Goal: Transaction & Acquisition: Purchase product/service

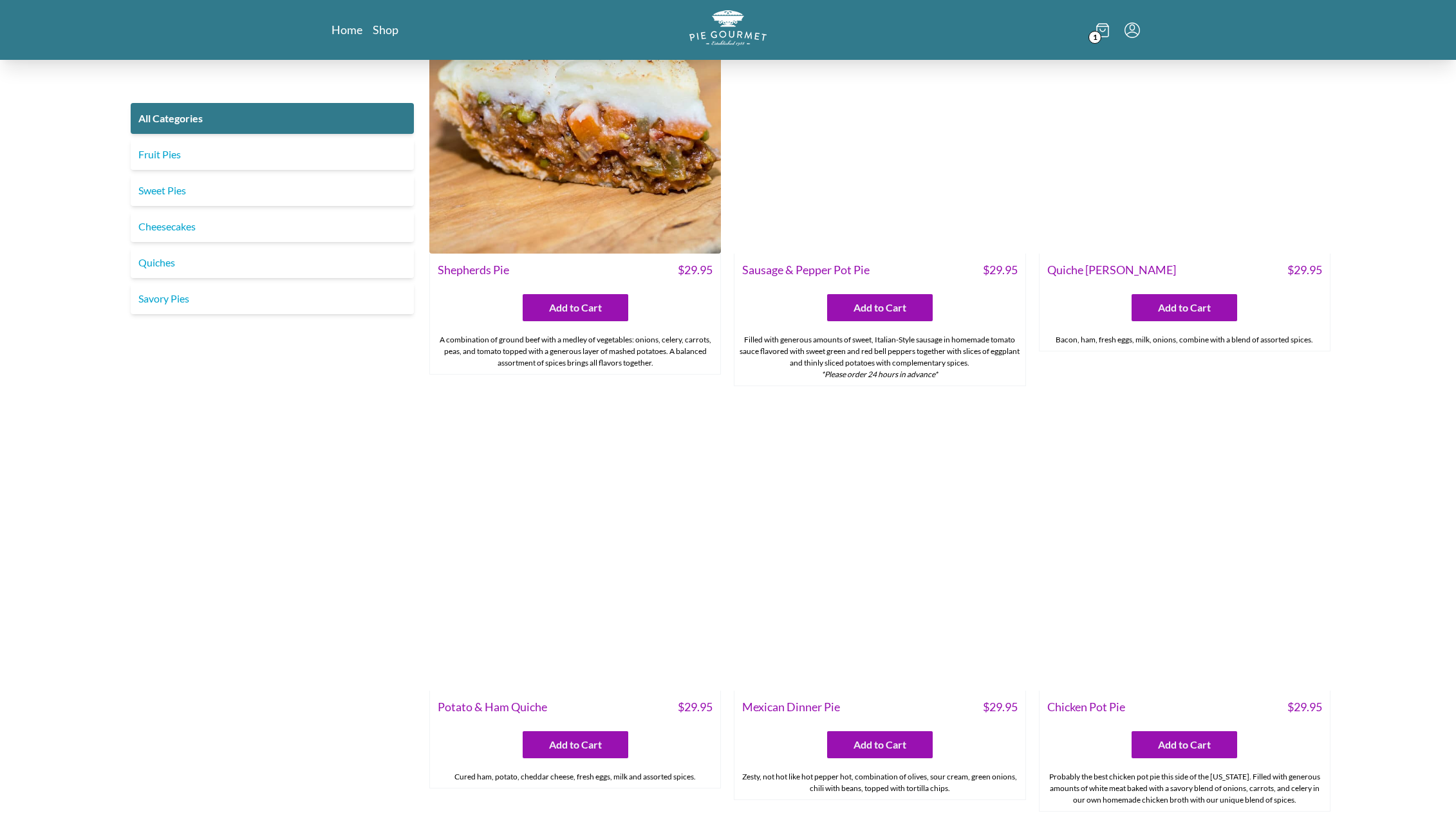
scroll to position [1114, 0]
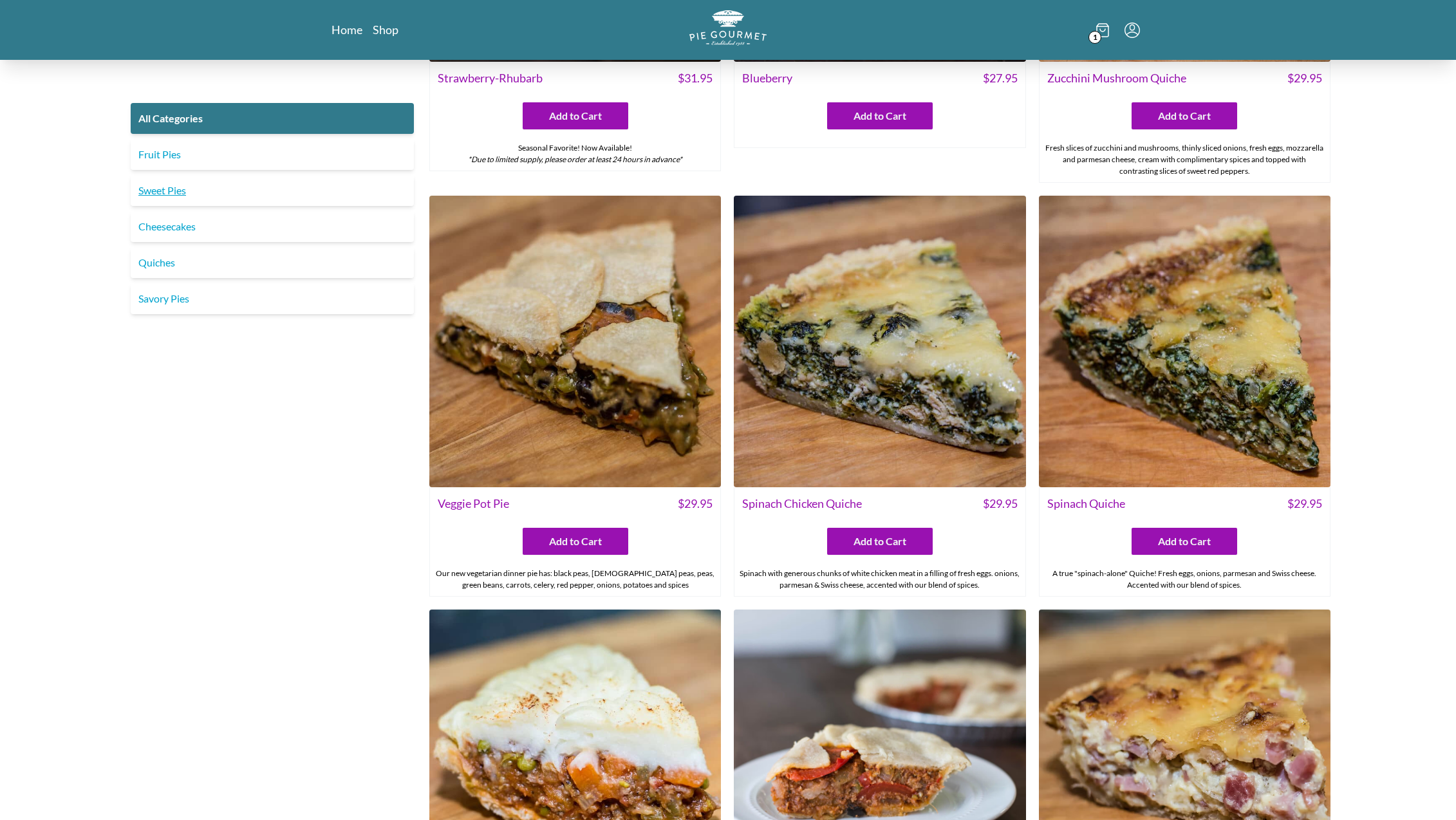
click at [172, 189] on link "Sweet Pies" at bounding box center [272, 191] width 283 height 31
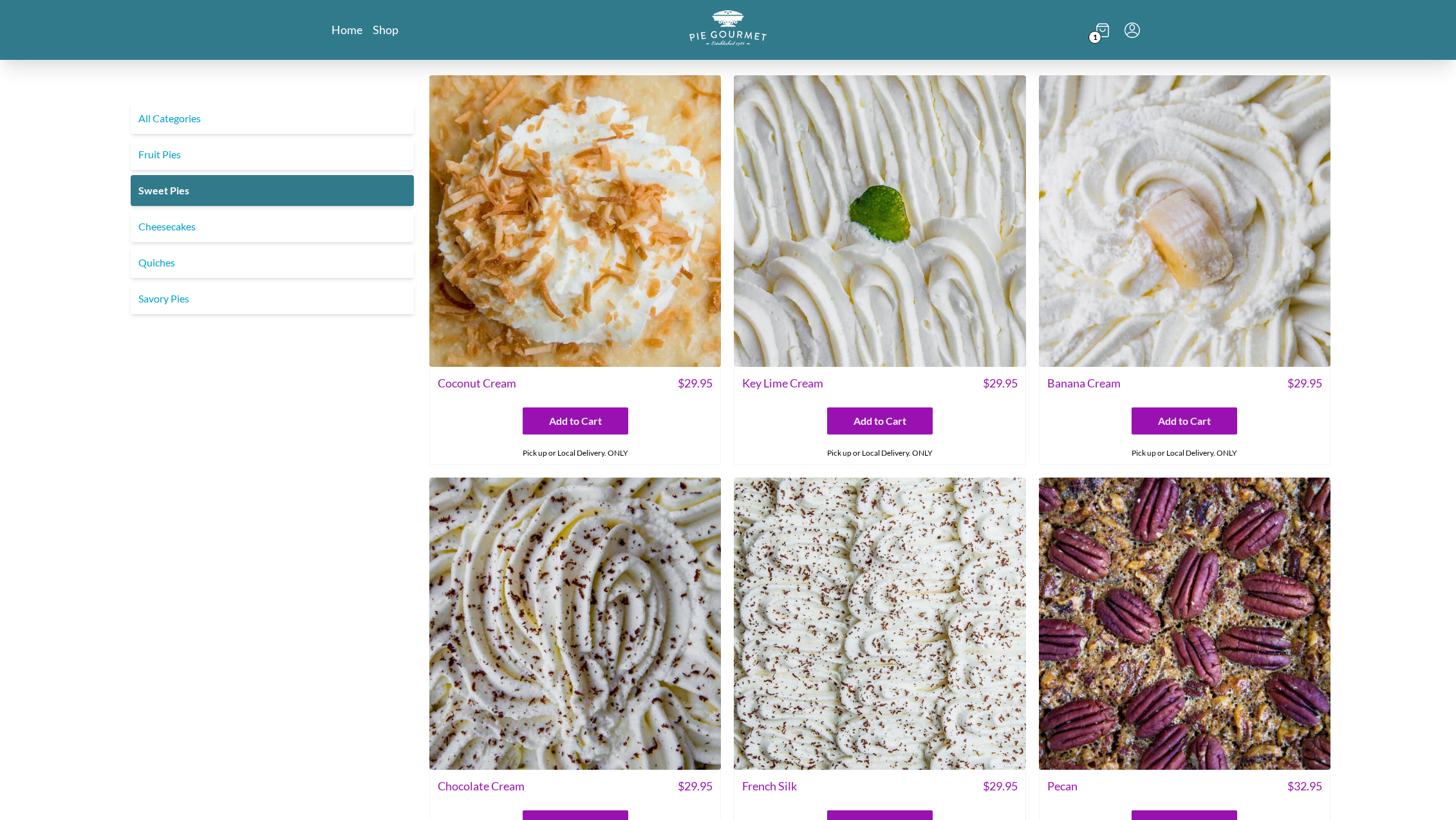
click at [1189, 257] on img at bounding box center [1185, 222] width 292 height 292
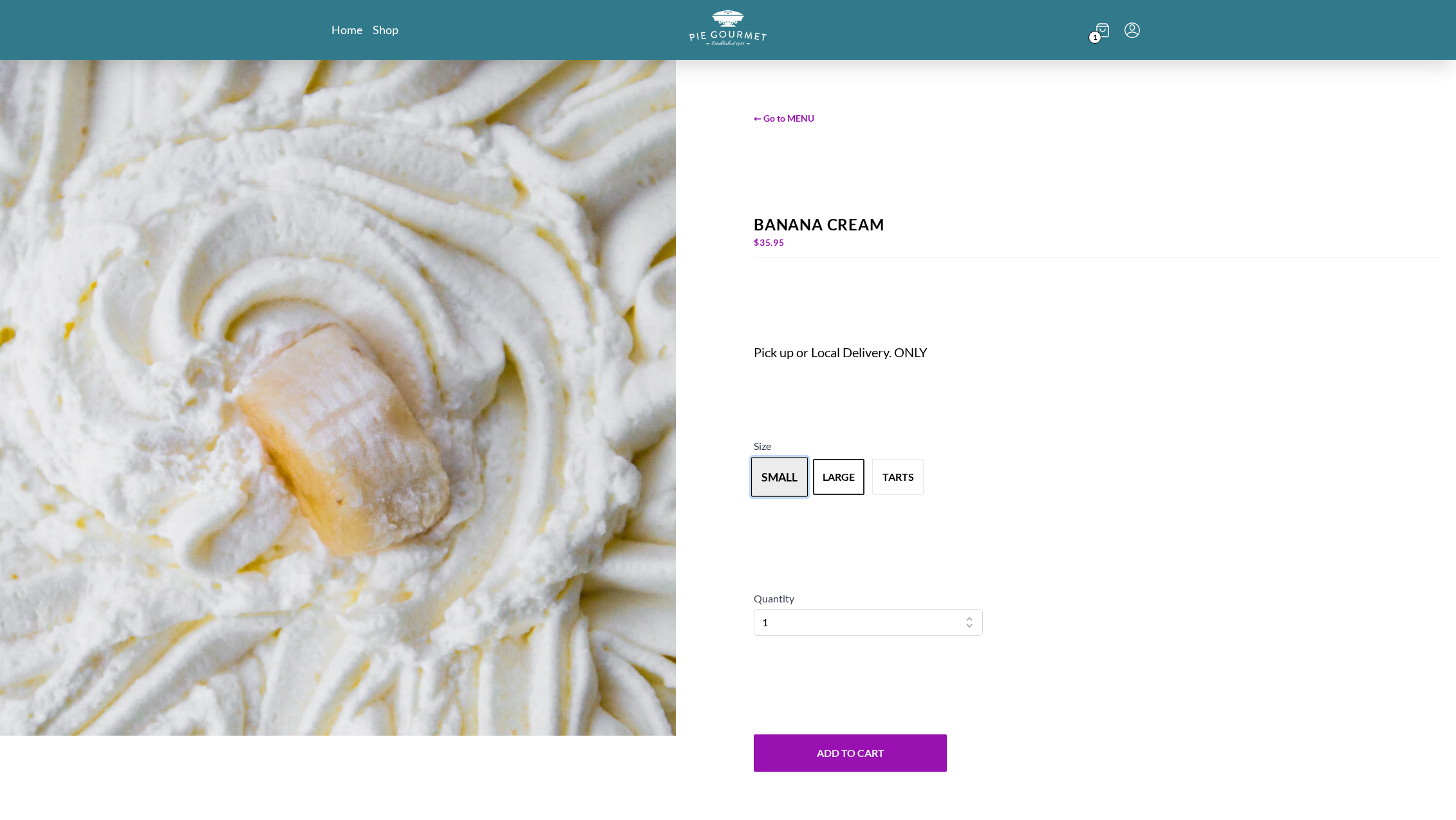
click at [768, 471] on button "small" at bounding box center [779, 477] width 57 height 40
click at [843, 474] on button "large" at bounding box center [839, 477] width 57 height 40
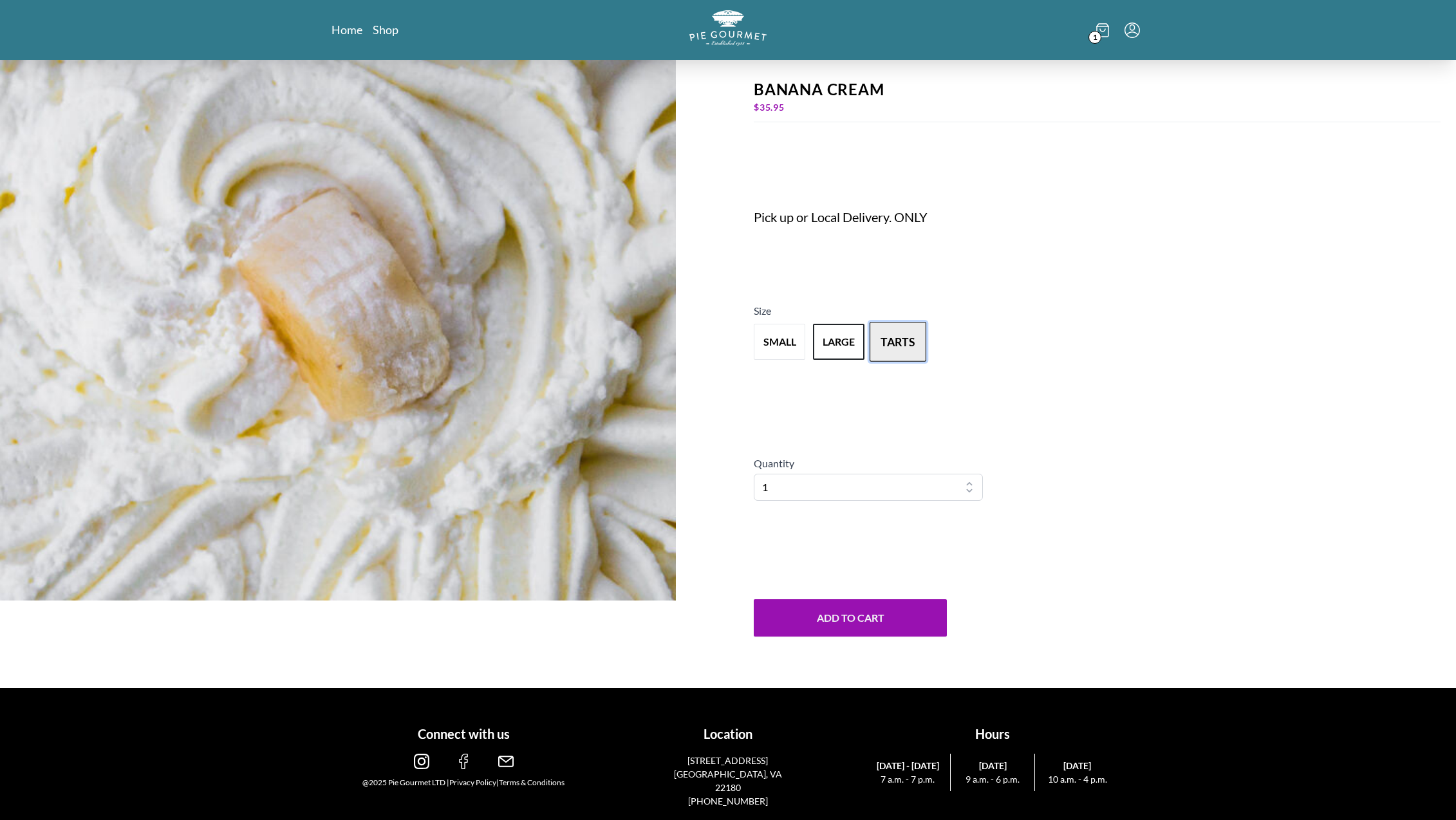
click at [895, 340] on button "tarts" at bounding box center [898, 342] width 57 height 40
click at [843, 349] on button "large" at bounding box center [839, 342] width 57 height 40
click at [854, 616] on button "Add to Cart" at bounding box center [850, 617] width 193 height 37
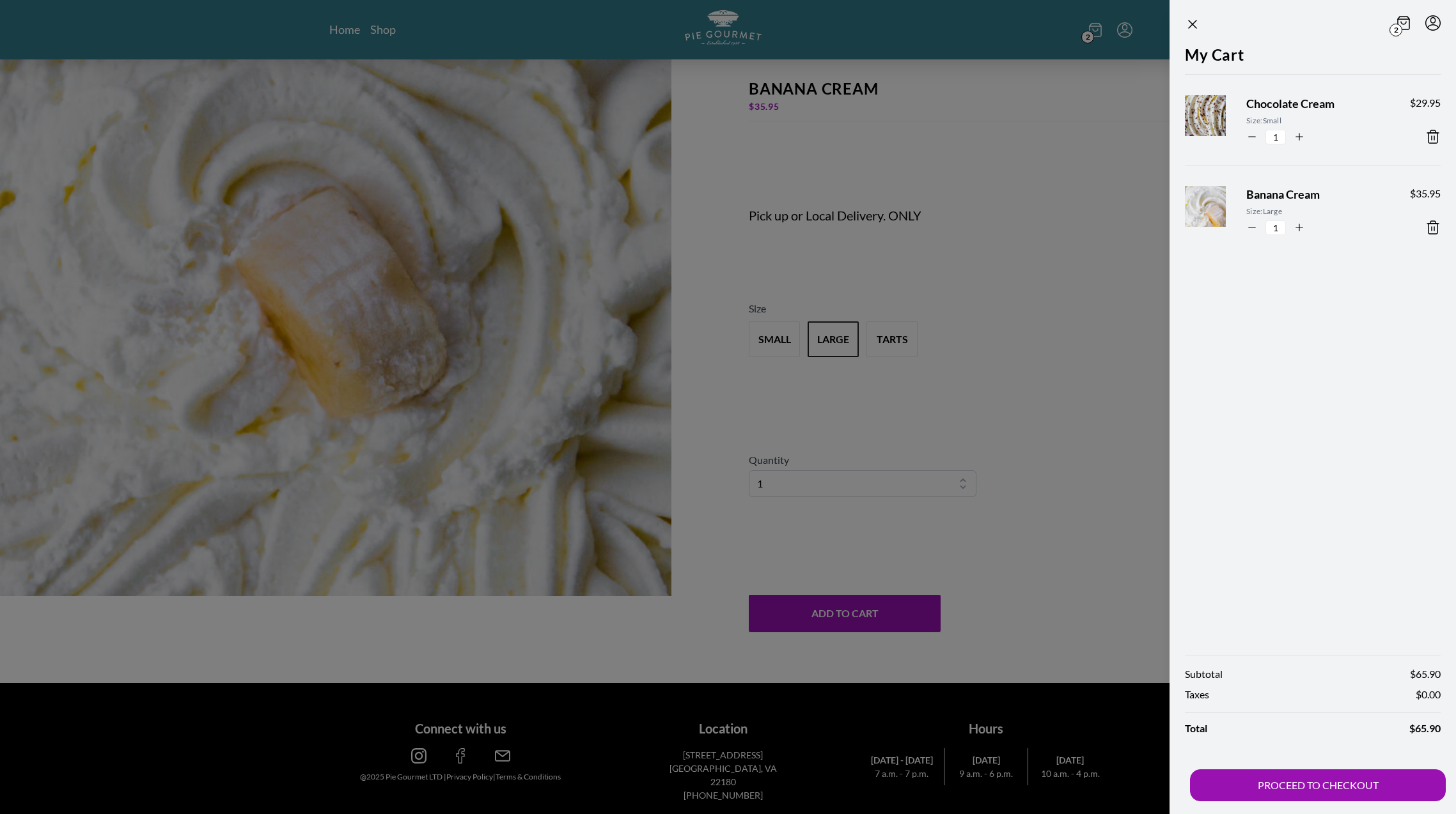
click at [1104, 31] on div at bounding box center [728, 407] width 1456 height 814
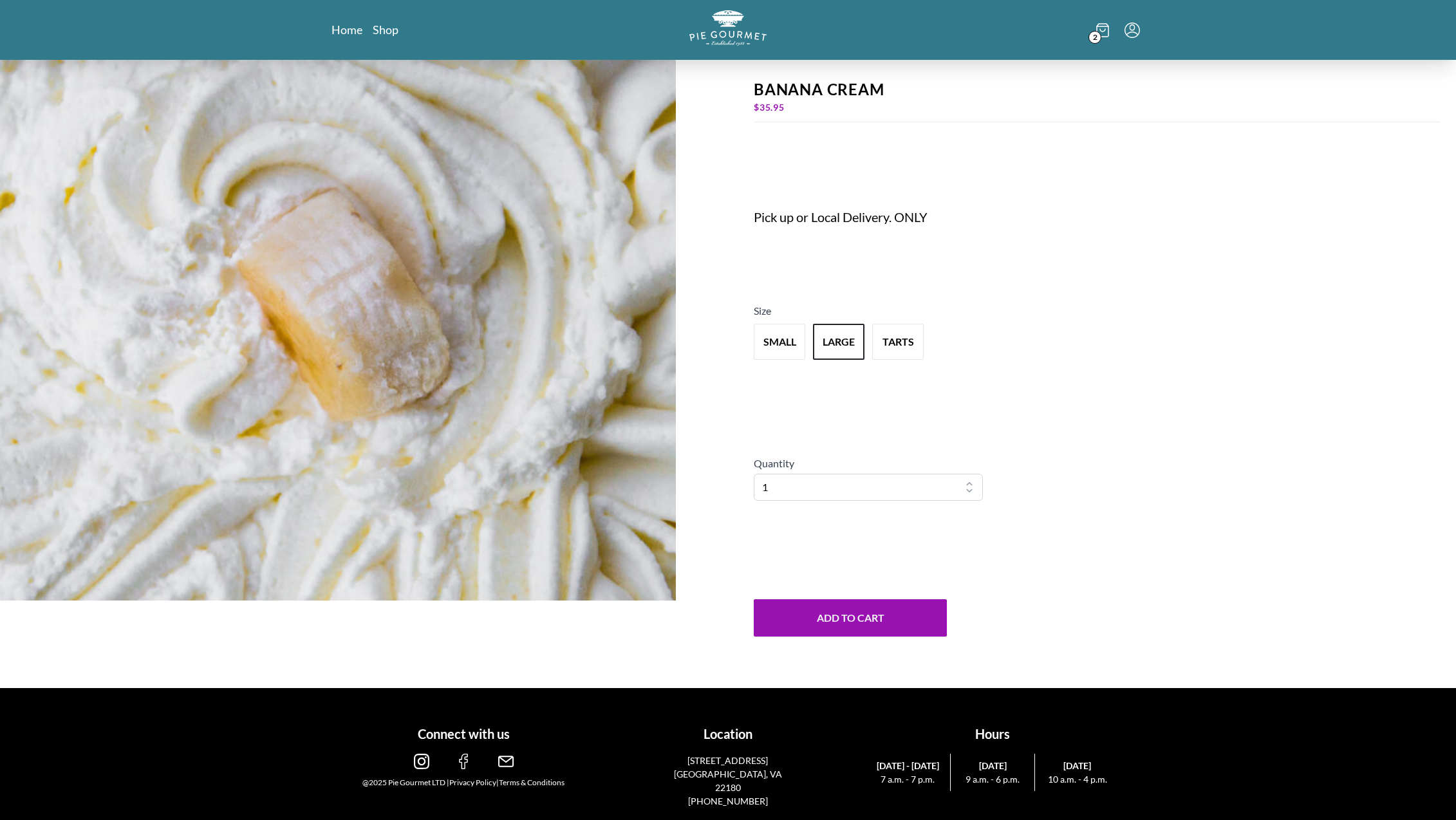
click at [1099, 32] on span "2" at bounding box center [1094, 37] width 13 height 13
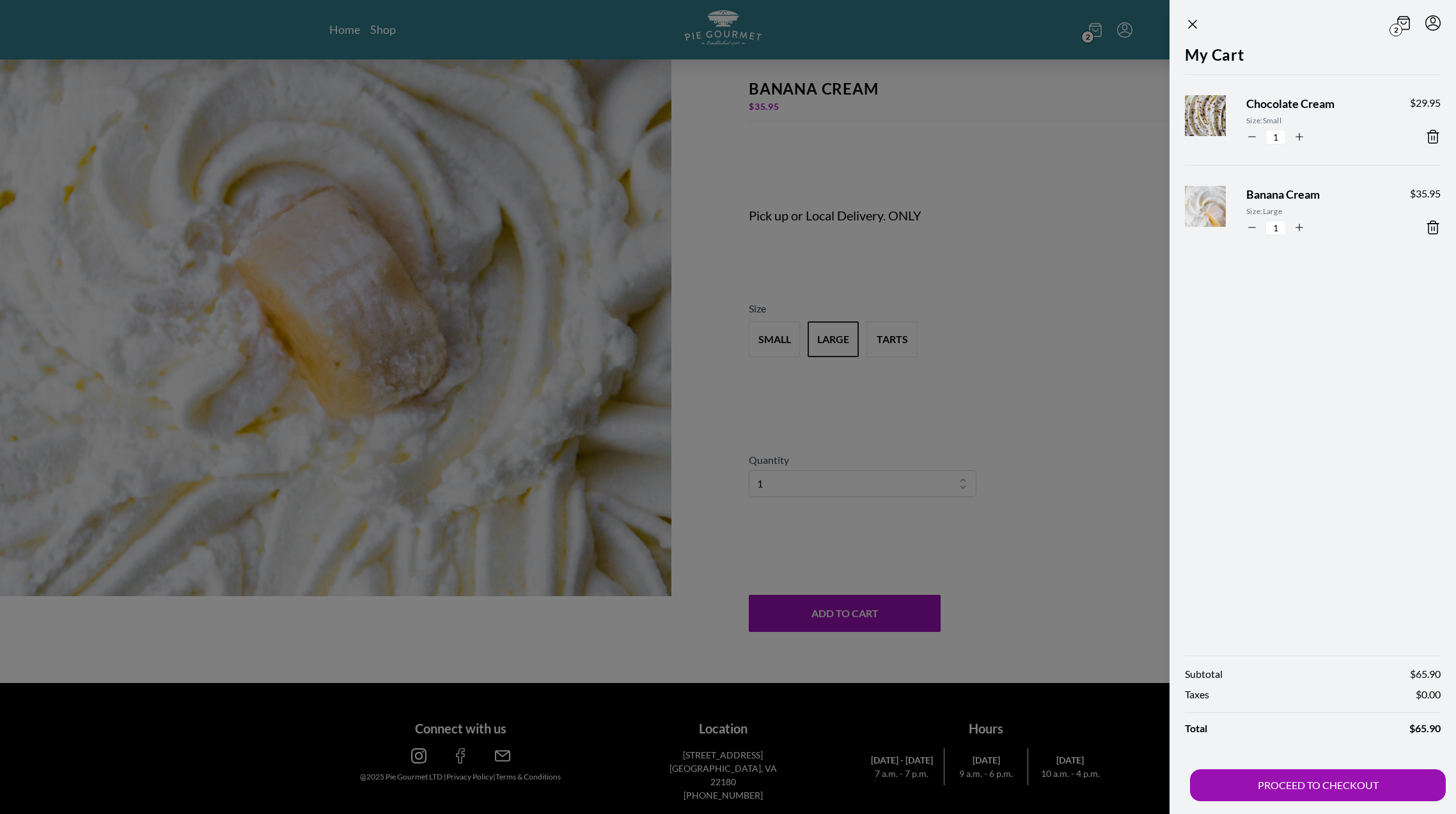
click at [1430, 140] on icon at bounding box center [1433, 137] width 15 height 15
click at [1011, 481] on div at bounding box center [728, 407] width 1456 height 814
